Goal: Task Accomplishment & Management: Use online tool/utility

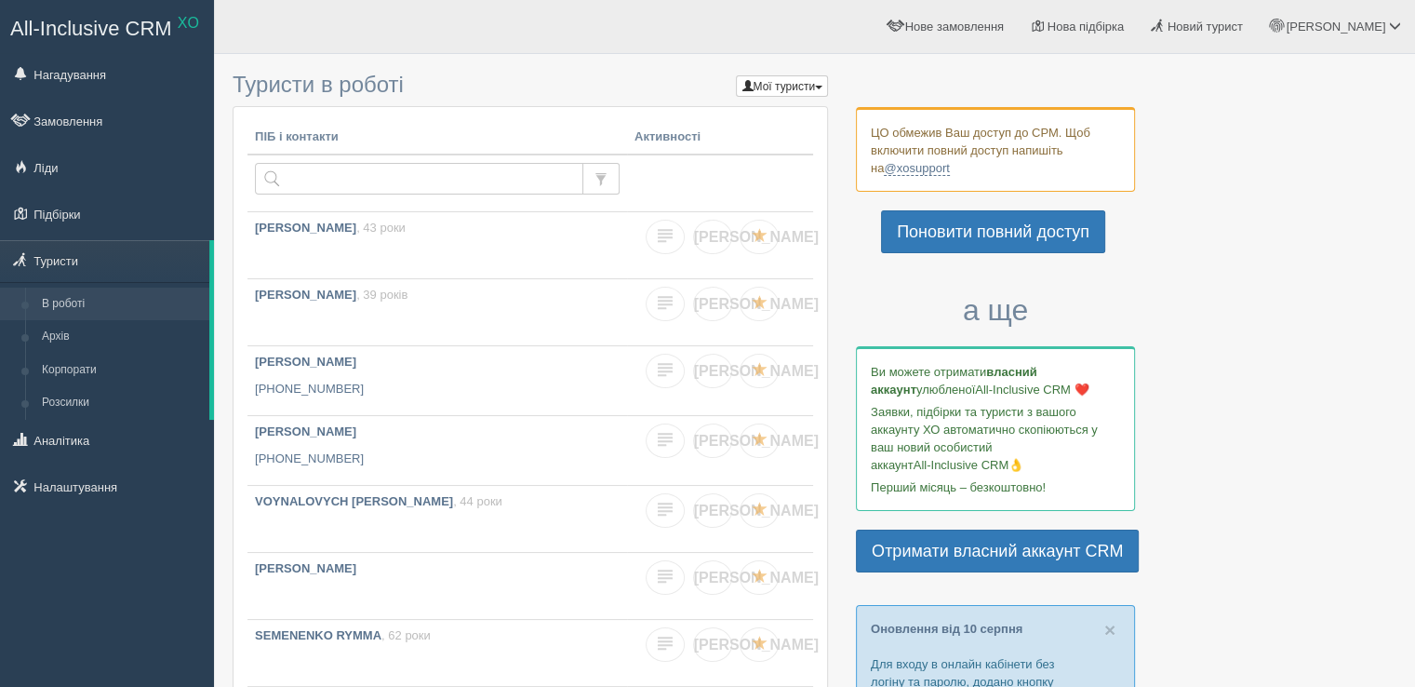
type input "dem"
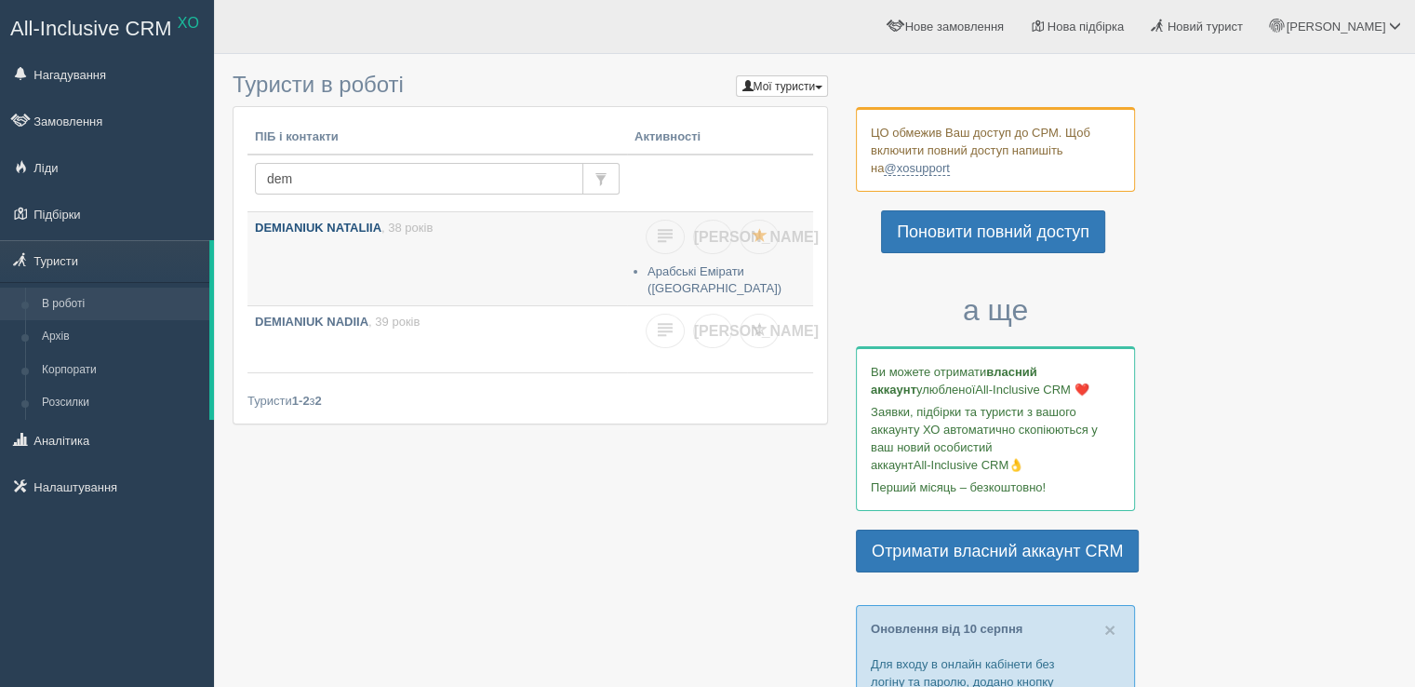
click at [329, 222] on b "DEMIANIUK NATALIIA" at bounding box center [318, 227] width 127 height 14
